Goal: Navigation & Orientation: Find specific page/section

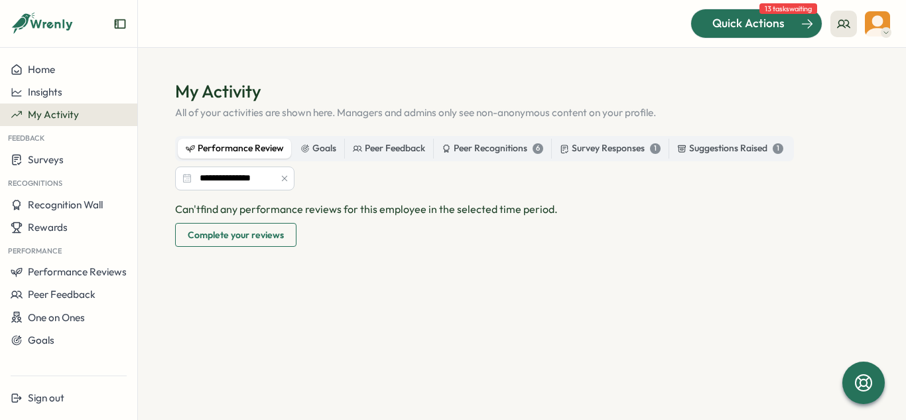
click at [776, 27] on span "Quick Actions" at bounding box center [748, 23] width 72 height 17
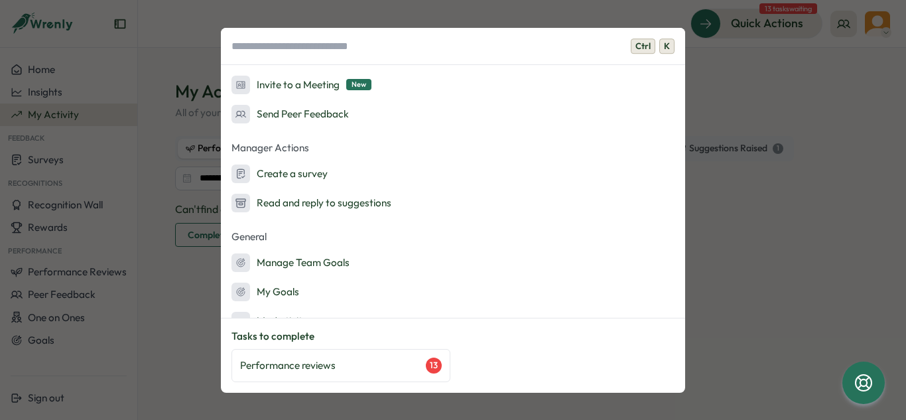
scroll to position [189, 0]
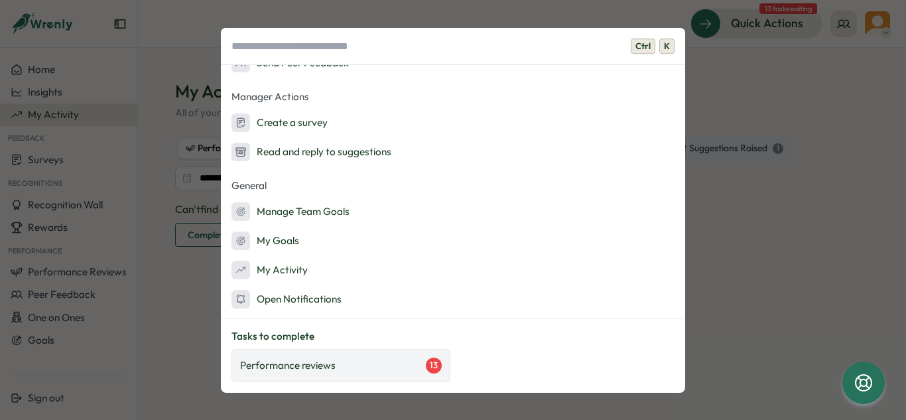
click at [331, 363] on p "Performance reviews" at bounding box center [287, 365] width 95 height 15
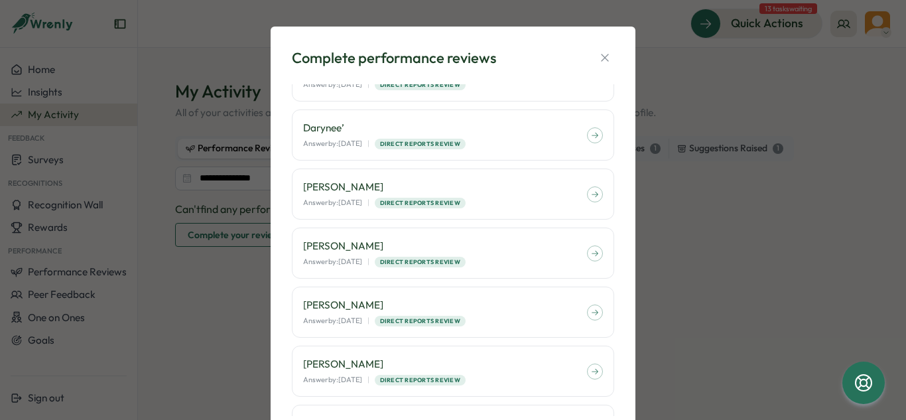
scroll to position [294, 0]
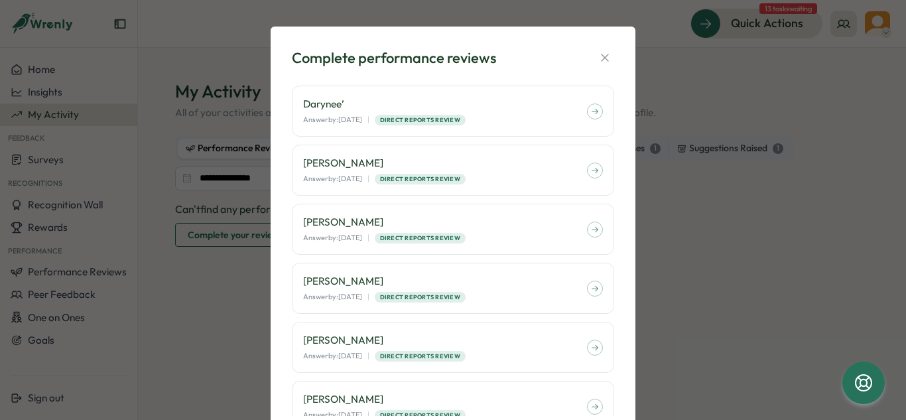
click at [611, 52] on div "Complete performance reviews [PERSON_NAME] Answer by: [DATE] | Anonymous | Peer…" at bounding box center [452, 235] width 333 height 387
click at [607, 54] on icon "button" at bounding box center [604, 57] width 13 height 13
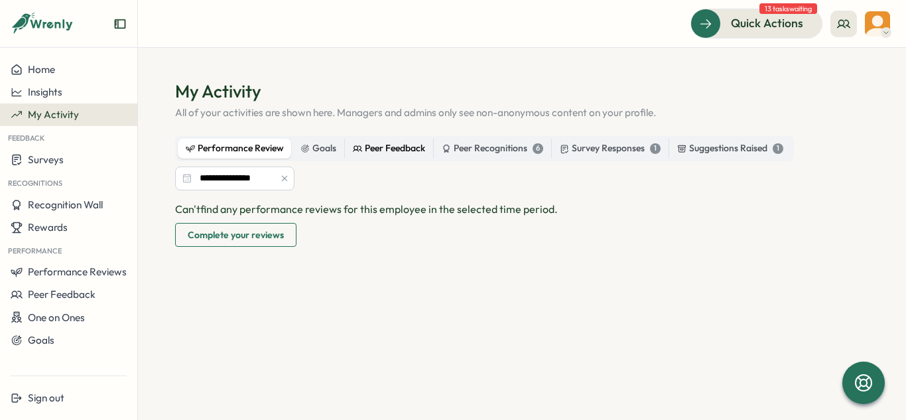
click at [376, 152] on div "Peer Feedback" at bounding box center [389, 148] width 72 height 15
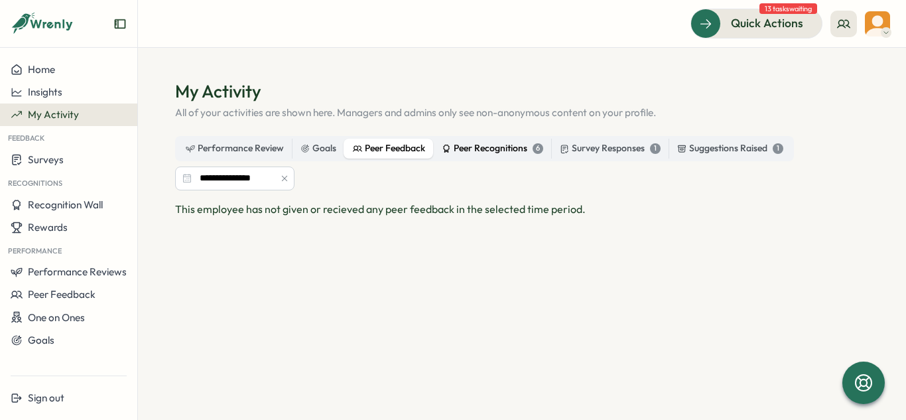
click at [474, 150] on div "Peer Recognitions 6" at bounding box center [492, 148] width 101 height 15
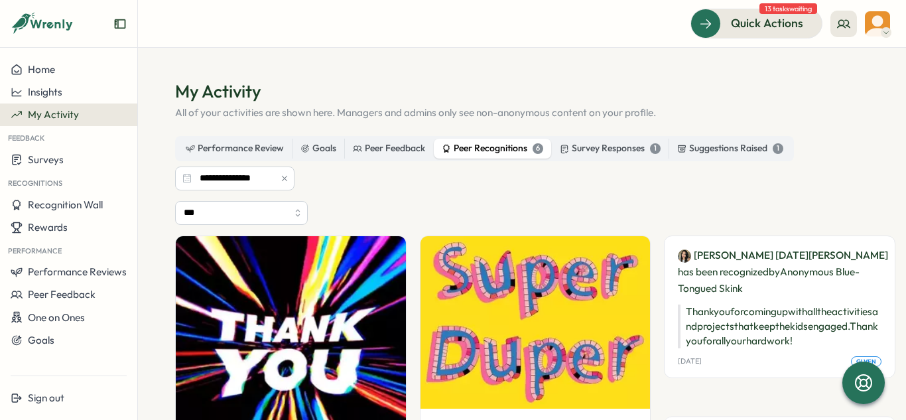
click at [277, 176] on button "button" at bounding box center [284, 178] width 15 height 15
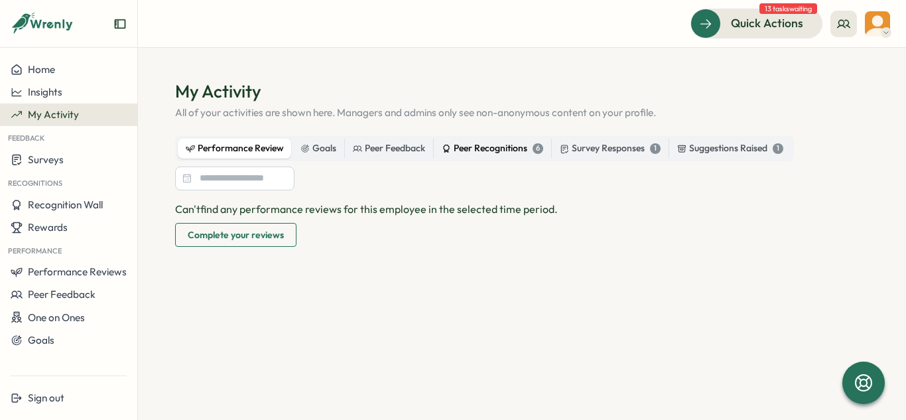
click at [499, 149] on div "Peer Recognitions 6" at bounding box center [492, 148] width 101 height 15
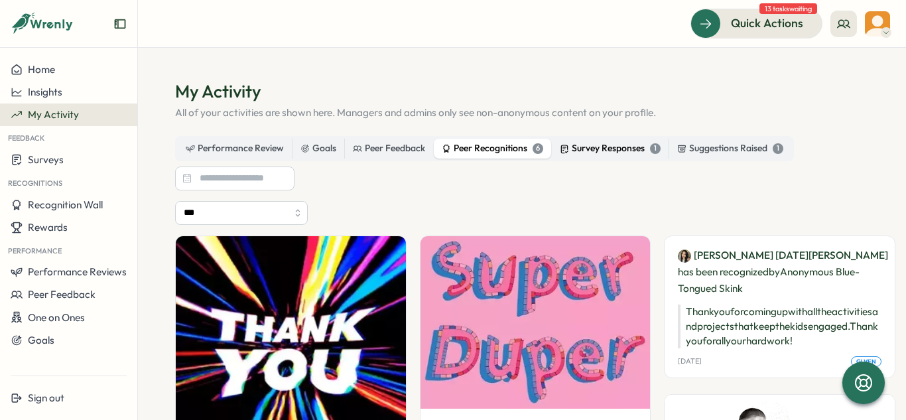
click at [618, 145] on div "Survey Responses 1" at bounding box center [610, 148] width 101 height 15
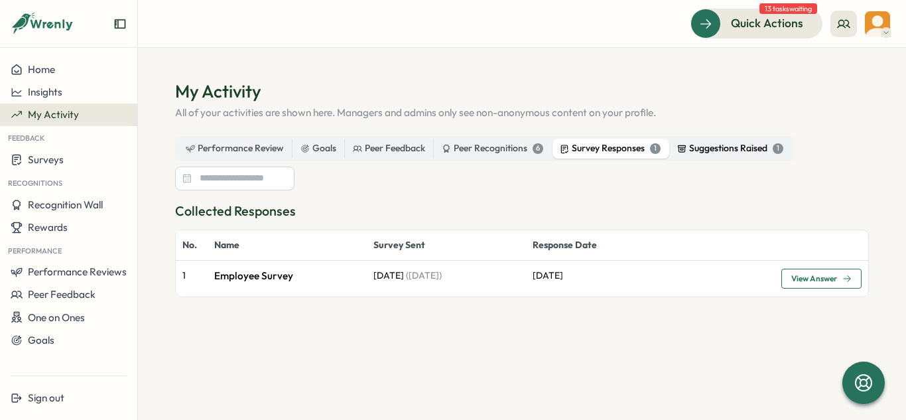
click at [711, 152] on div "Suggestions Raised 1" at bounding box center [730, 148] width 106 height 15
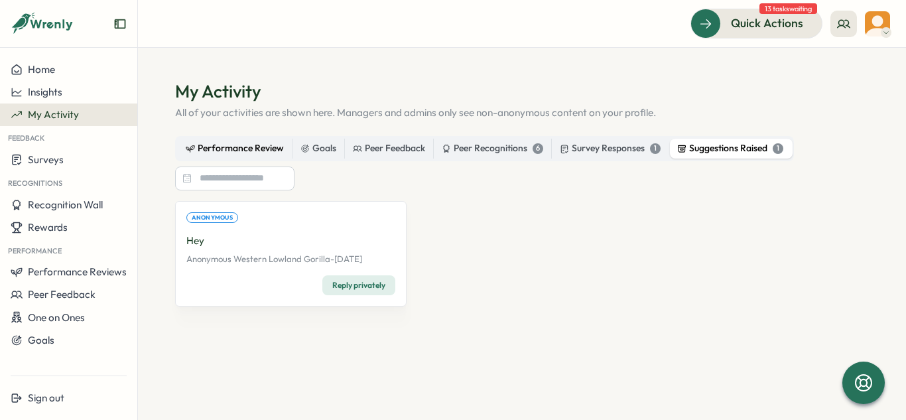
click at [242, 148] on div "Performance Review" at bounding box center [235, 148] width 98 height 15
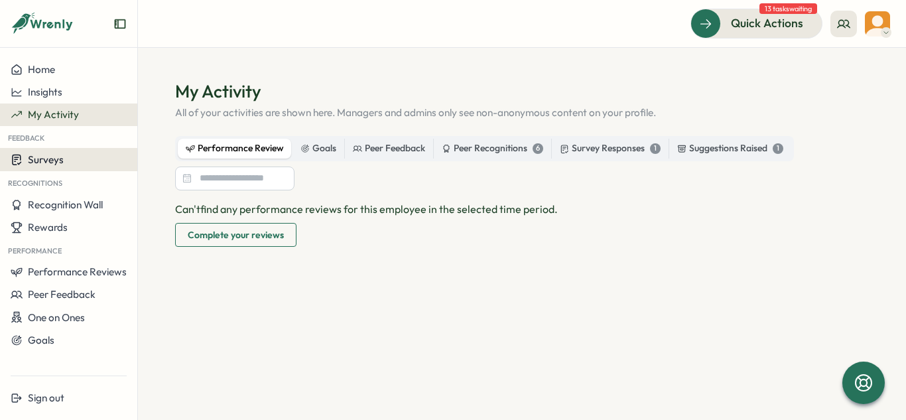
click at [42, 158] on span "Surveys" at bounding box center [46, 159] width 36 height 13
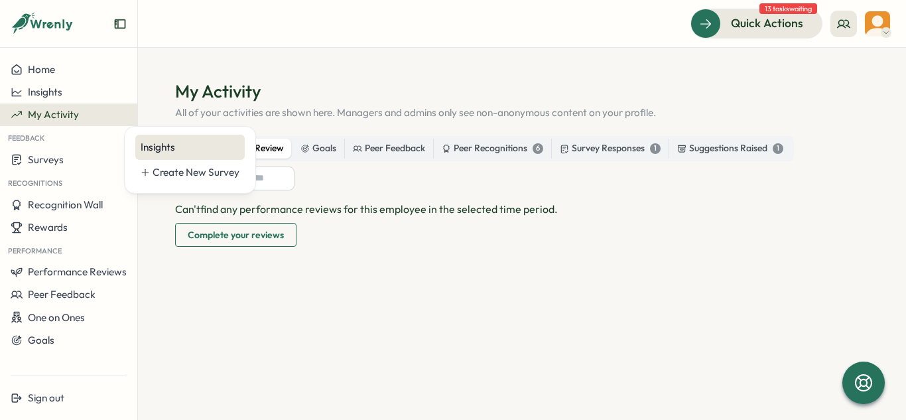
click at [144, 143] on div "Insights" at bounding box center [190, 147] width 99 height 15
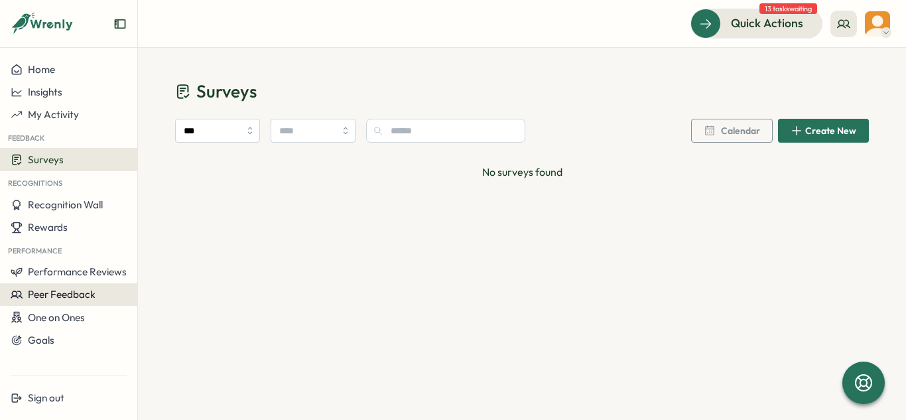
click at [85, 295] on span "Peer Feedback" at bounding box center [62, 294] width 68 height 13
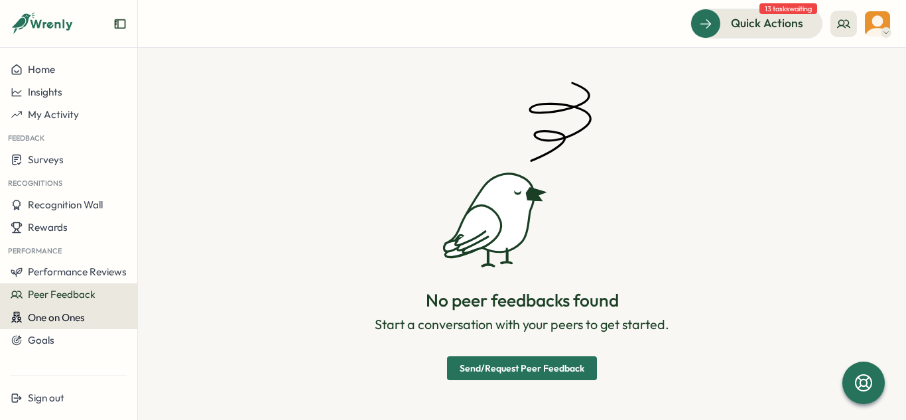
click at [85, 318] on span "One on Ones" at bounding box center [56, 317] width 57 height 13
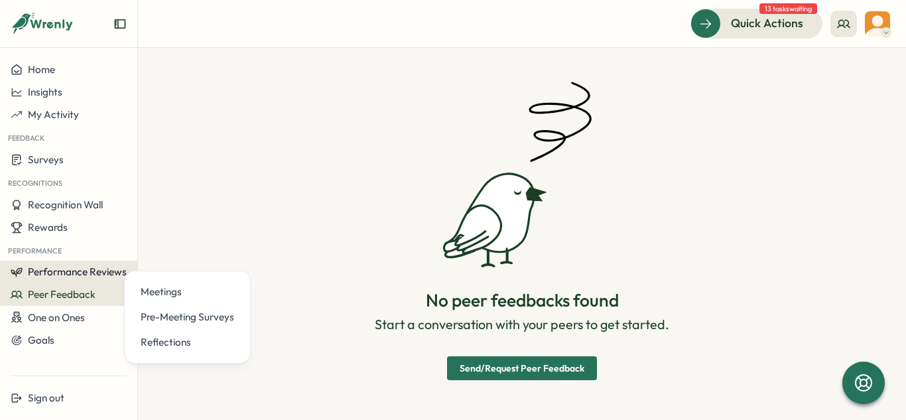
click at [89, 280] on button "Performance Reviews" at bounding box center [68, 272] width 137 height 23
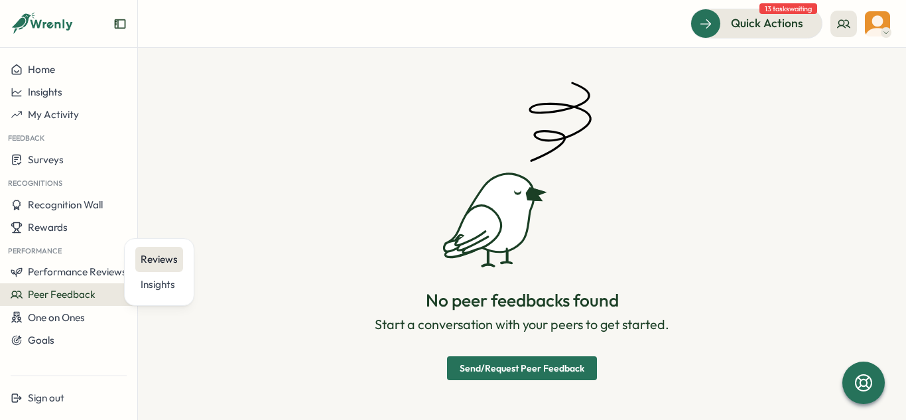
click at [139, 253] on div "Reviews" at bounding box center [159, 259] width 48 height 25
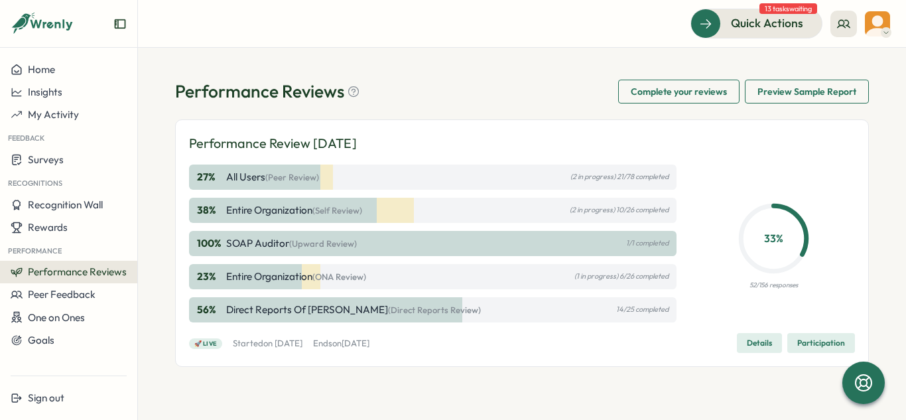
click at [360, 280] on span "(ONA Review)" at bounding box center [339, 276] width 54 height 11
click at [53, 97] on span "Insights" at bounding box center [45, 92] width 34 height 13
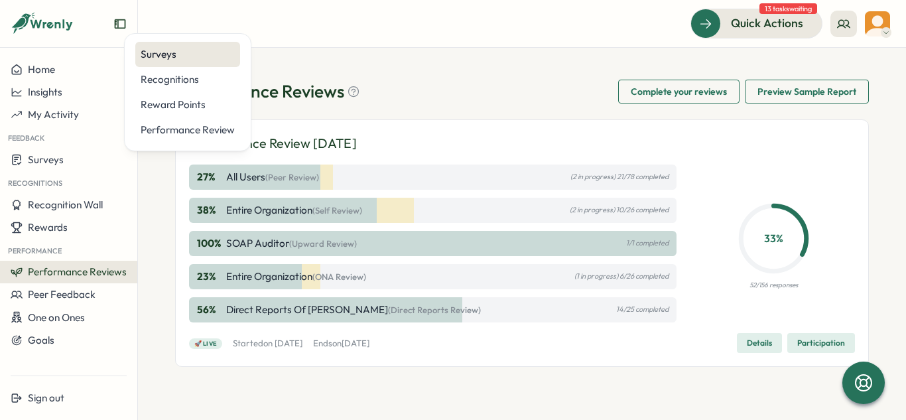
click at [184, 64] on div "Surveys" at bounding box center [187, 54] width 105 height 25
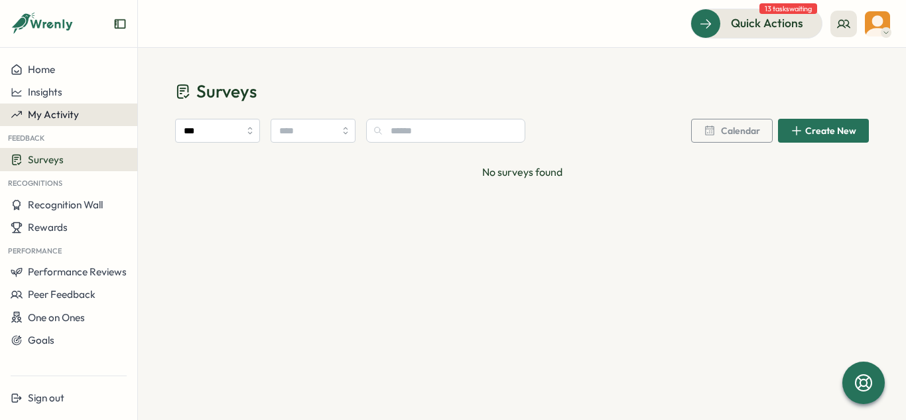
click at [71, 117] on span "My Activity" at bounding box center [53, 114] width 51 height 13
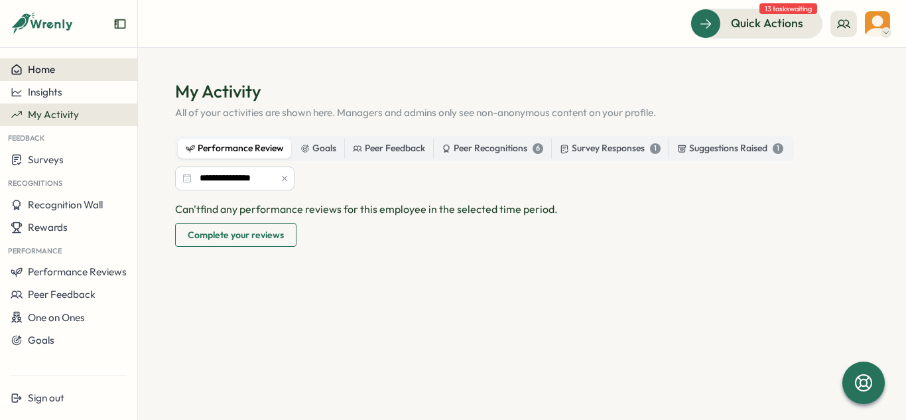
click at [60, 74] on div "Home" at bounding box center [69, 70] width 116 height 12
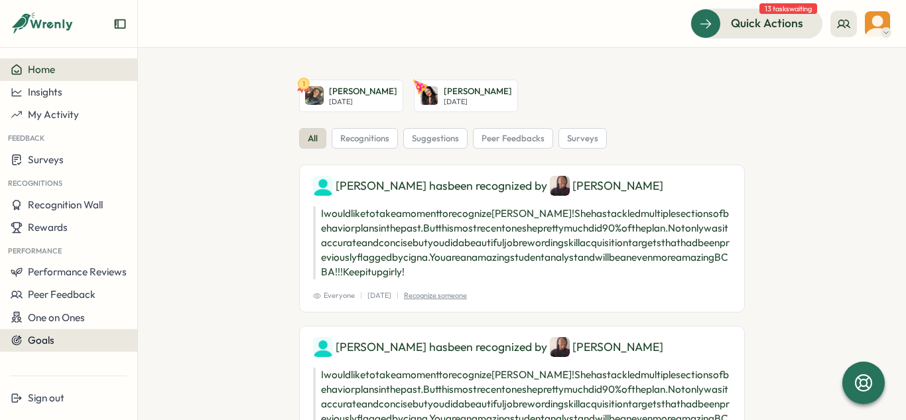
click at [77, 335] on div "Goals" at bounding box center [69, 340] width 116 height 12
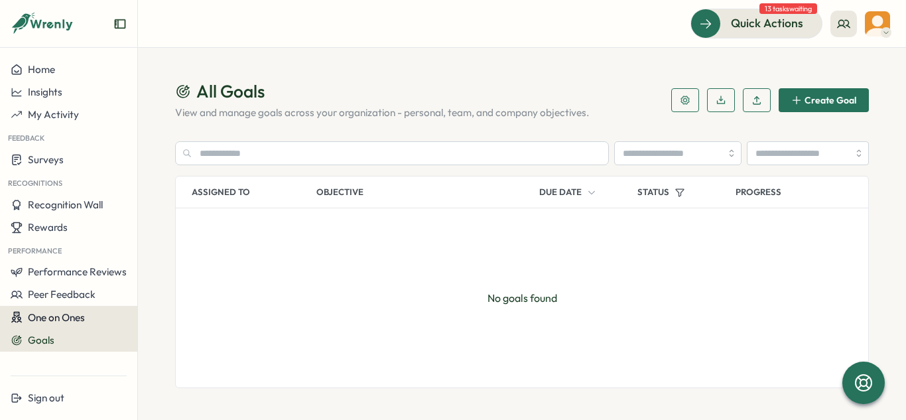
click at [84, 313] on span "One on Ones" at bounding box center [56, 317] width 57 height 13
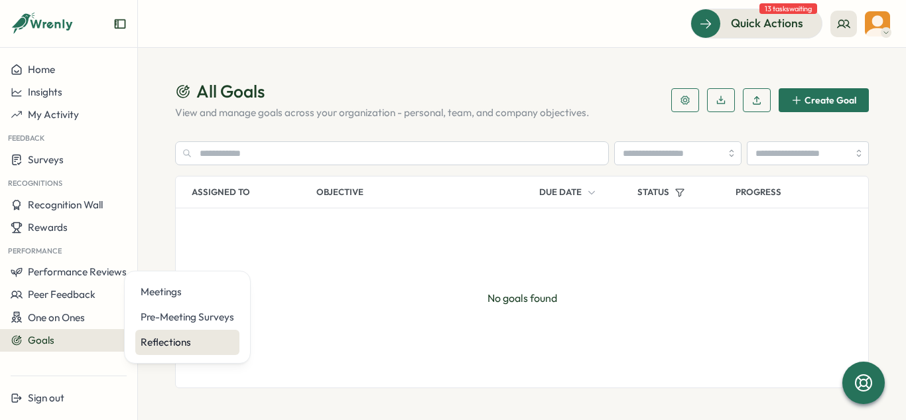
click at [183, 345] on div "Reflections" at bounding box center [187, 342] width 93 height 15
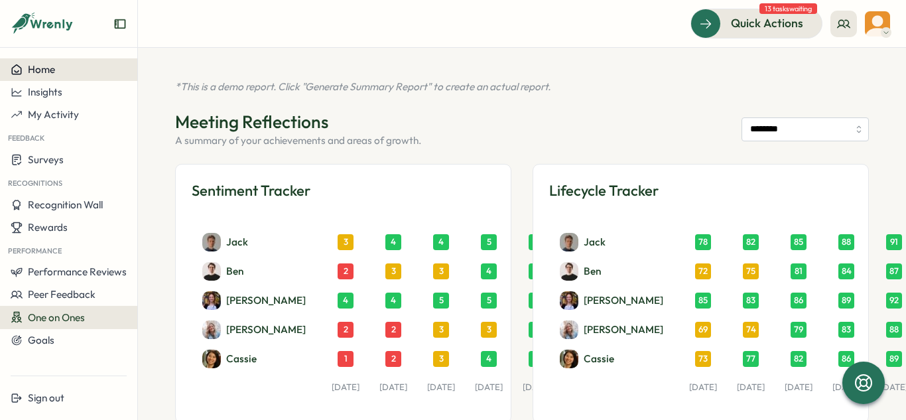
click at [64, 74] on div "Home" at bounding box center [69, 70] width 116 height 12
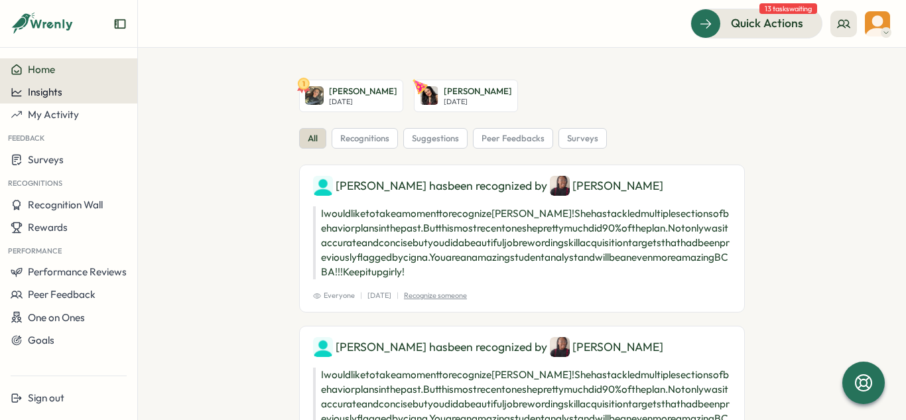
click at [71, 92] on div "Insights" at bounding box center [69, 92] width 116 height 12
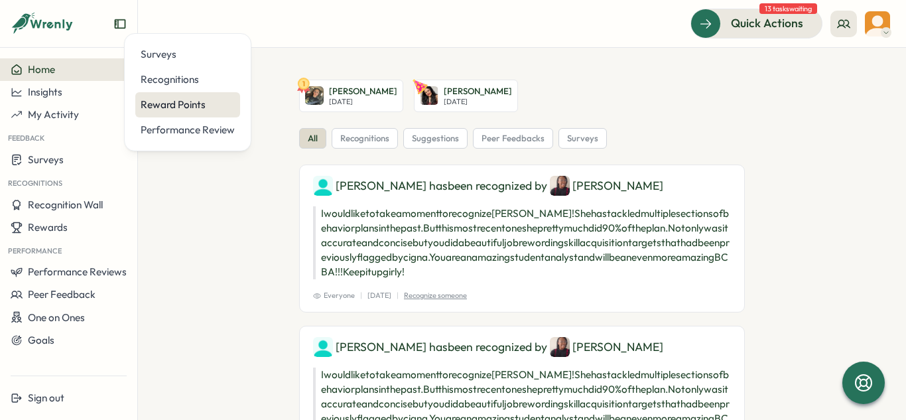
click at [170, 93] on div "Reward Points" at bounding box center [187, 104] width 105 height 25
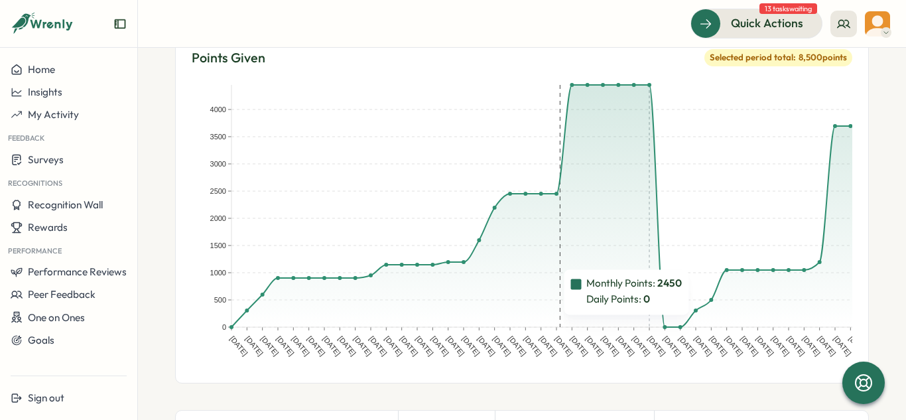
scroll to position [128, 0]
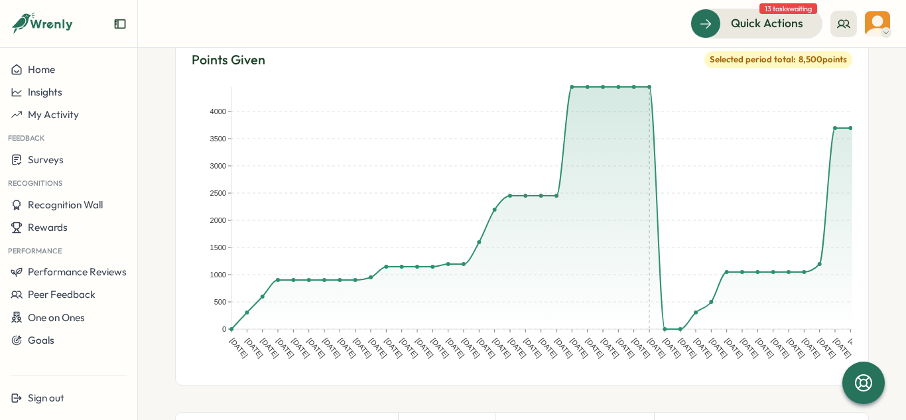
click at [884, 23] on img at bounding box center [877, 23] width 25 height 25
click at [845, 34] on button at bounding box center [843, 24] width 27 height 27
click at [837, 70] on div "My Team" at bounding box center [844, 65] width 84 height 15
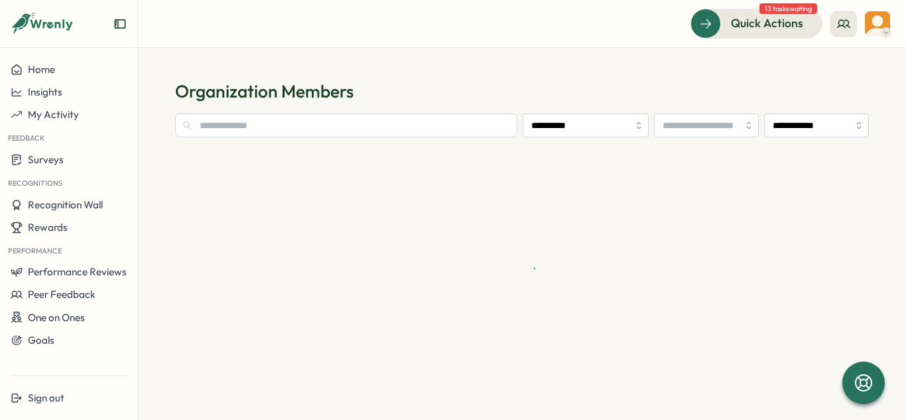
type input "**********"
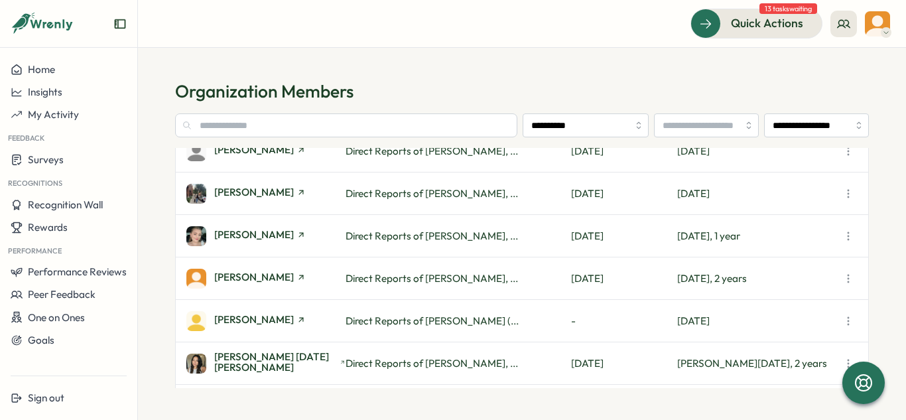
scroll to position [693, 0]
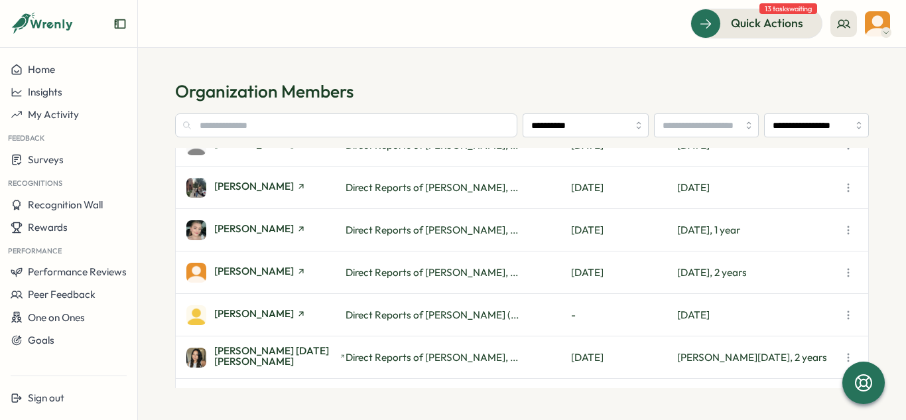
click at [698, 280] on div "[PERSON_NAME] Direct Reports of [PERSON_NAME], ... [DATE] [DATE], 2 years" at bounding box center [522, 272] width 692 height 42
click at [850, 273] on icon "button" at bounding box center [847, 272] width 13 height 13
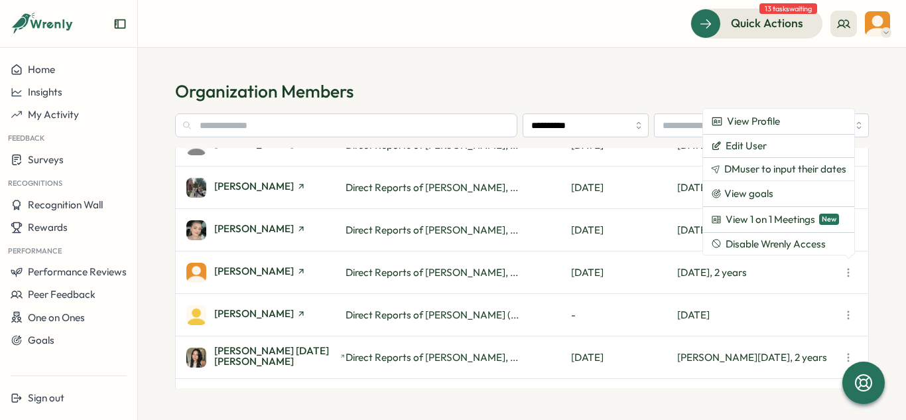
click at [406, 82] on h1 "Organization Members" at bounding box center [521, 91] width 693 height 23
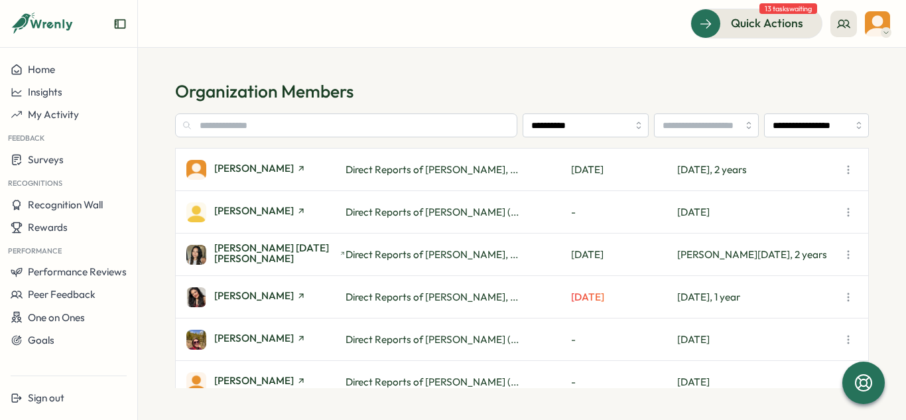
scroll to position [896, 0]
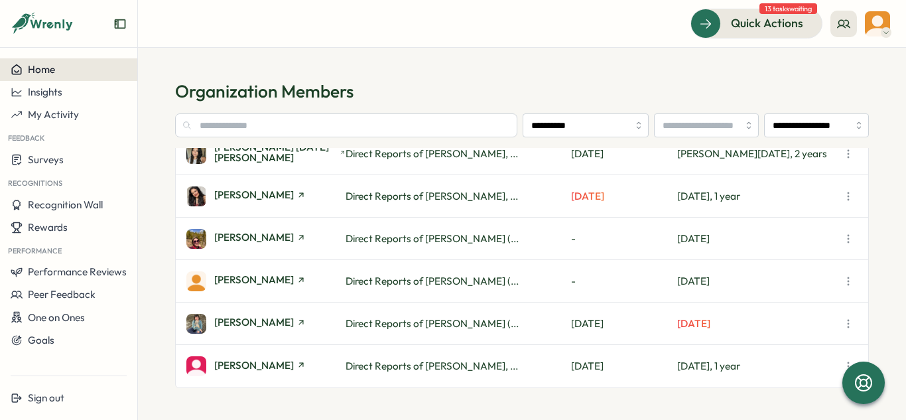
click at [41, 66] on span "Home" at bounding box center [41, 69] width 27 height 13
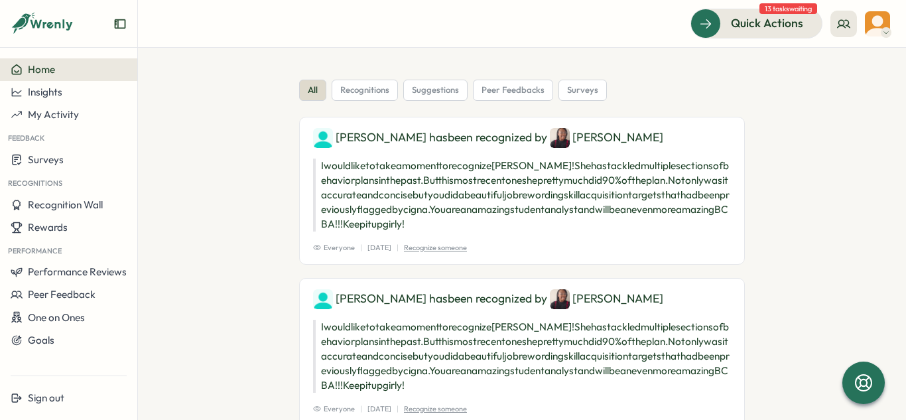
click at [119, 23] on icon "Expand sidebar" at bounding box center [119, 23] width 13 height 13
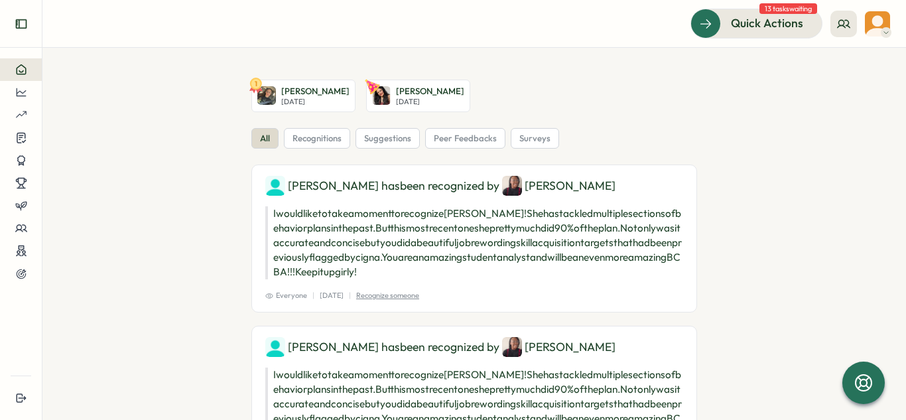
click at [27, 29] on icon "Expand sidebar" at bounding box center [21, 23] width 13 height 13
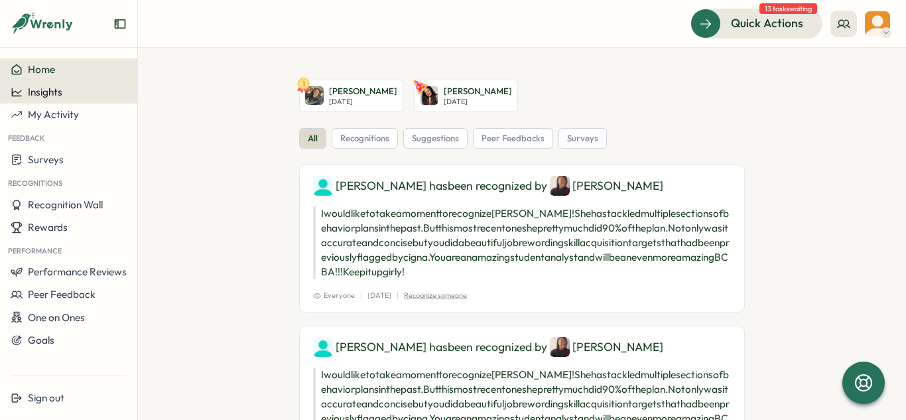
click at [40, 89] on span "Insights" at bounding box center [45, 92] width 34 height 13
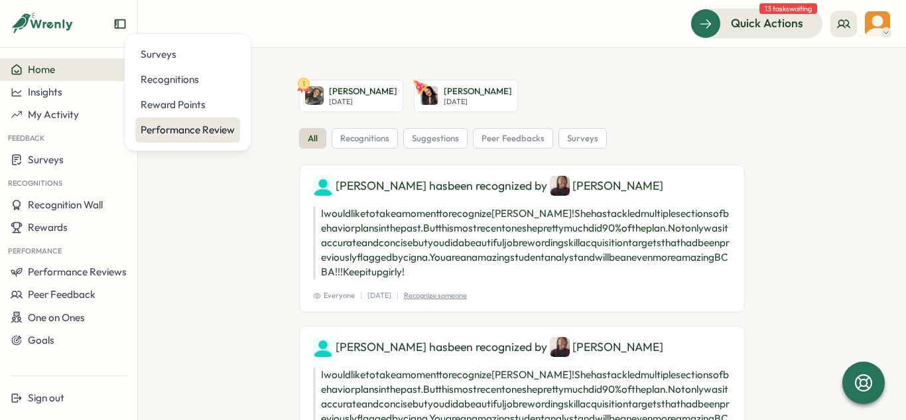
drag, startPoint x: 190, startPoint y: 127, endPoint x: 186, endPoint y: 120, distance: 8.3
click at [190, 127] on div "Performance Review" at bounding box center [188, 130] width 94 height 15
